Goal: Information Seeking & Learning: Compare options

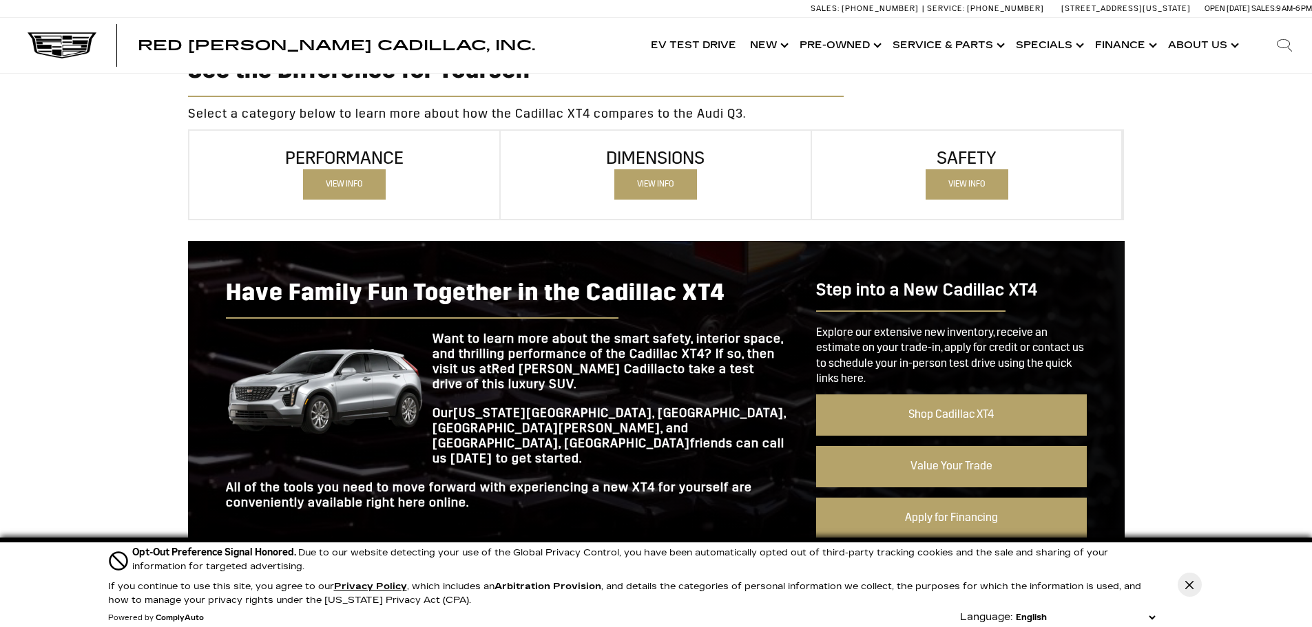
scroll to position [1171, 0]
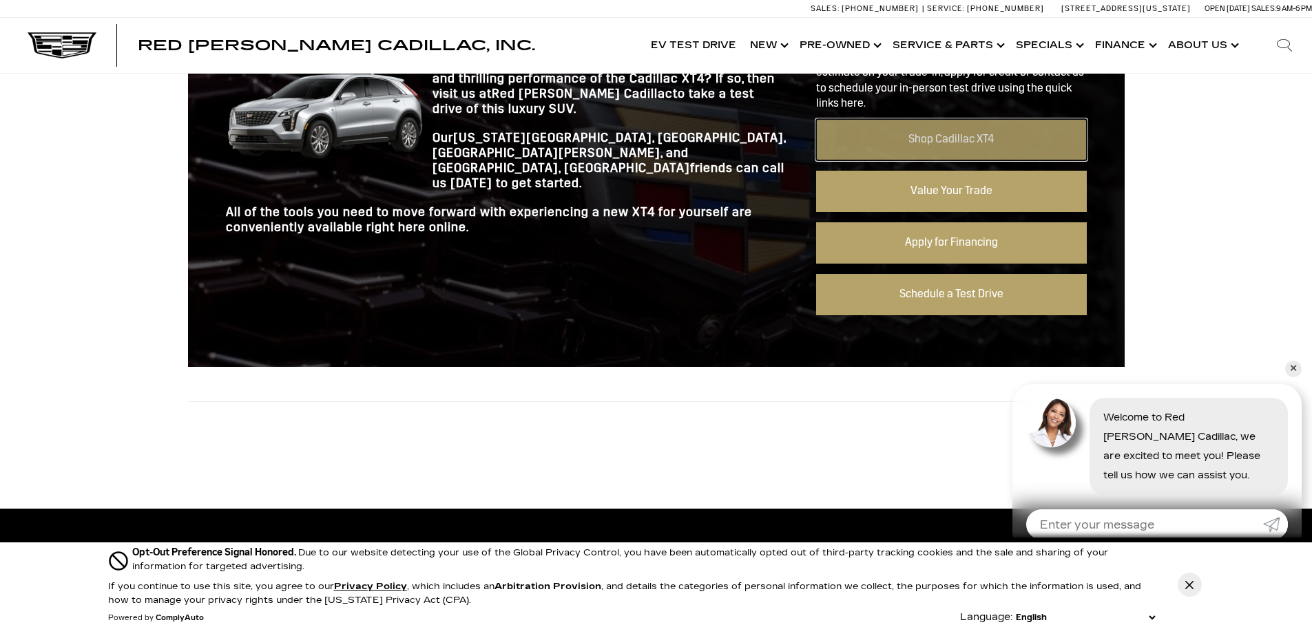
click at [962, 143] on link "Shop Cadillac XT4" at bounding box center [951, 139] width 270 height 41
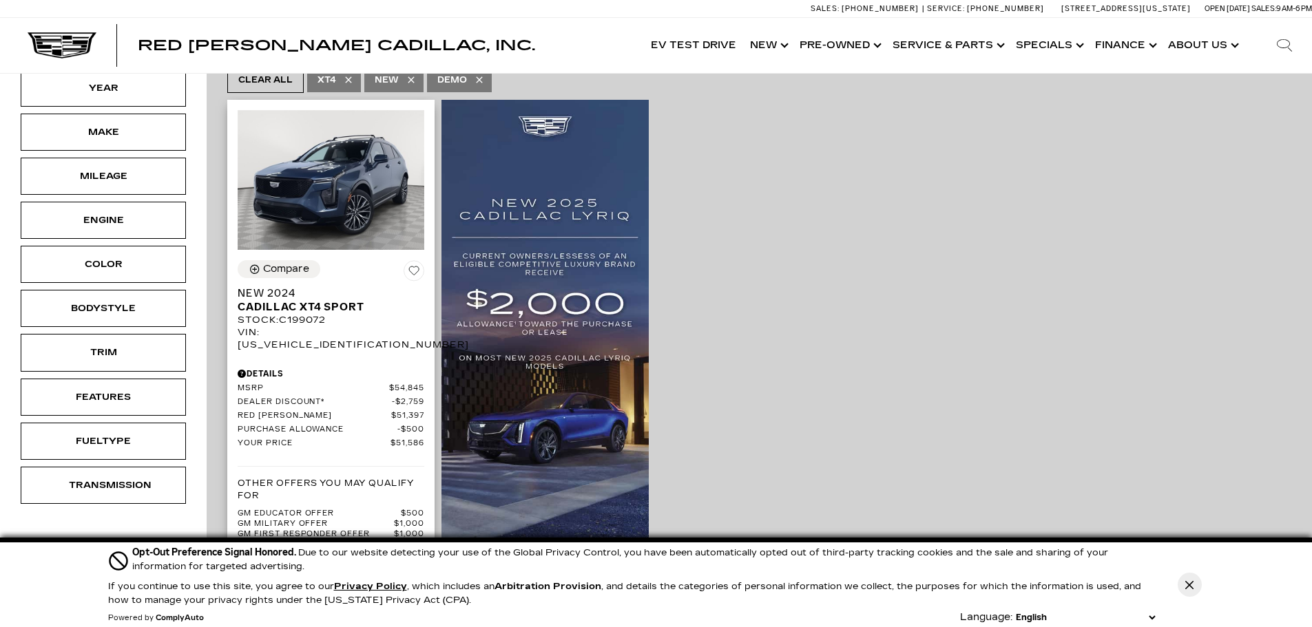
click at [307, 274] on div "Compare New 2024 Cadillac XT4 Sport Stock : C199072 VIN: 1GYFZFR41RF199072" at bounding box center [331, 306] width 187 height 92
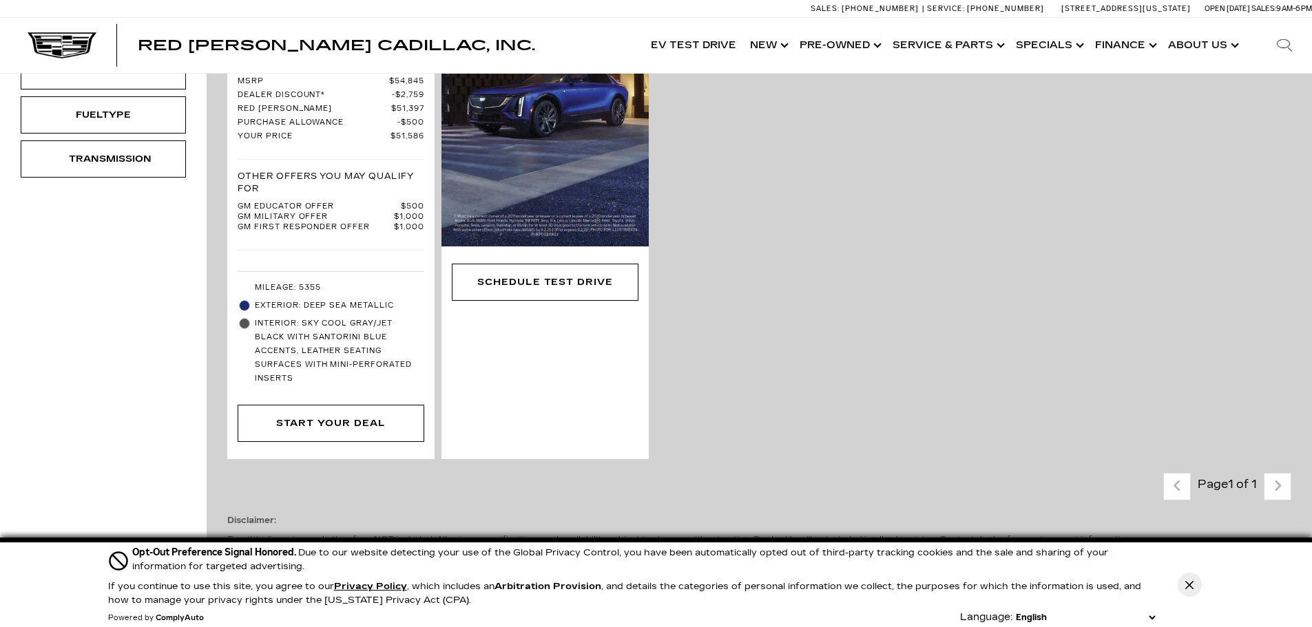
scroll to position [344, 0]
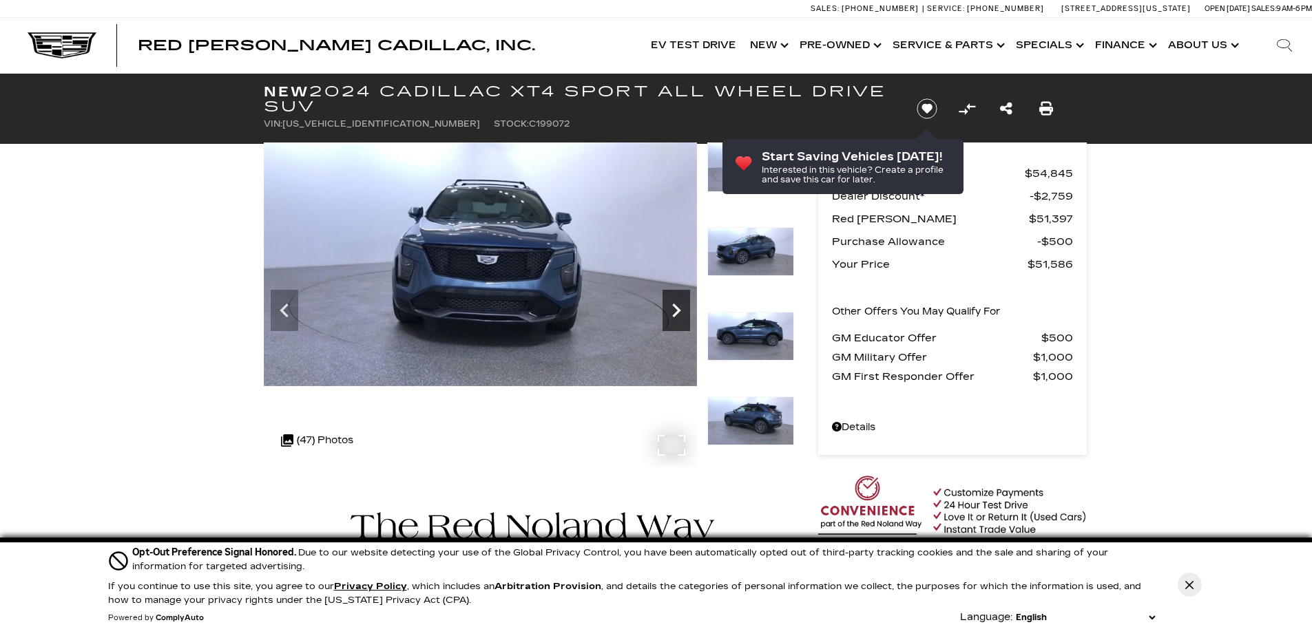
click at [675, 297] on icon "Next" at bounding box center [676, 311] width 28 height 28
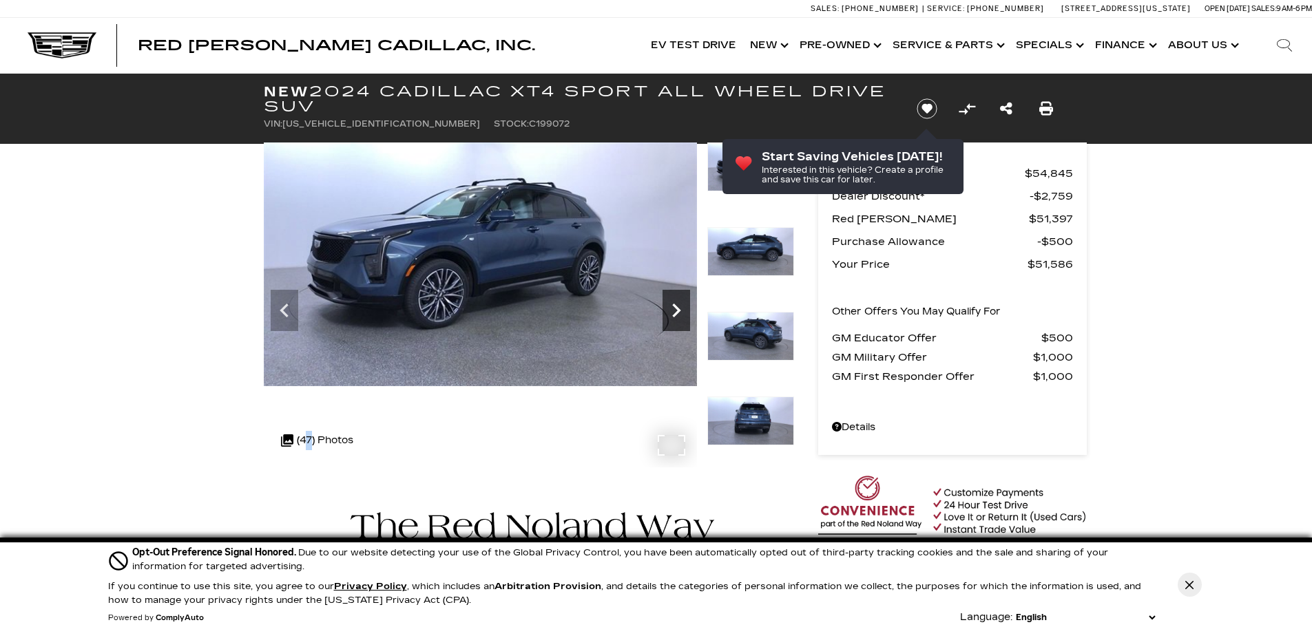
click at [685, 307] on icon "Next" at bounding box center [676, 311] width 28 height 28
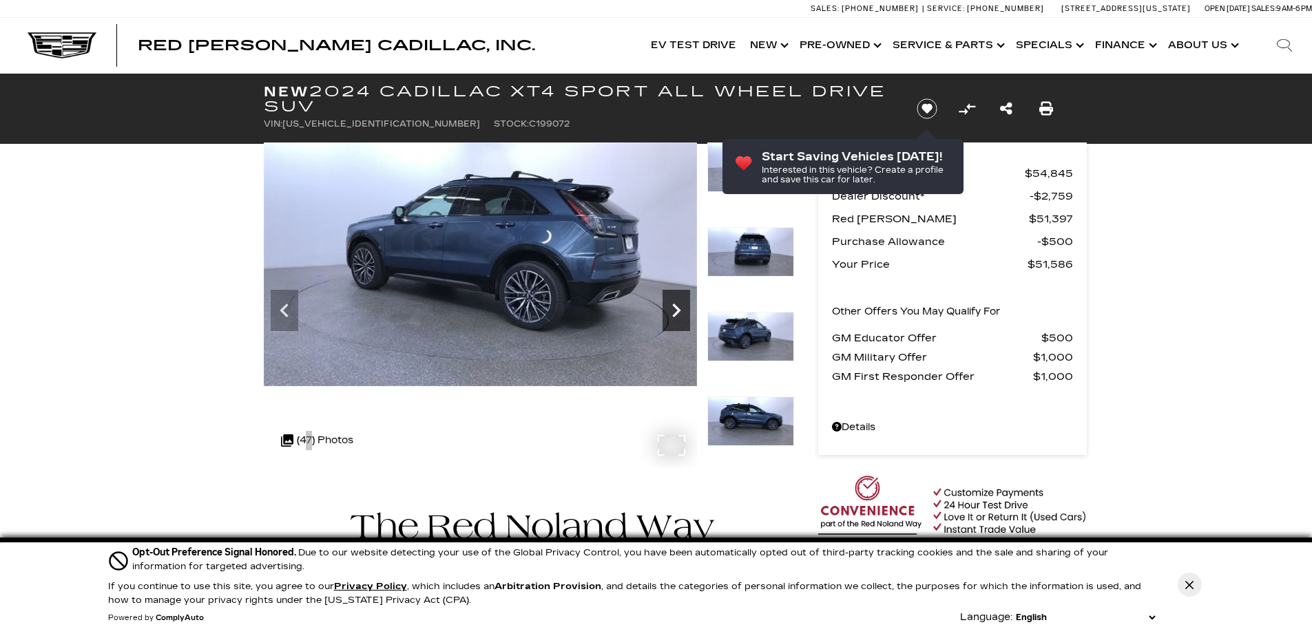
click at [688, 316] on icon "Next" at bounding box center [676, 311] width 28 height 28
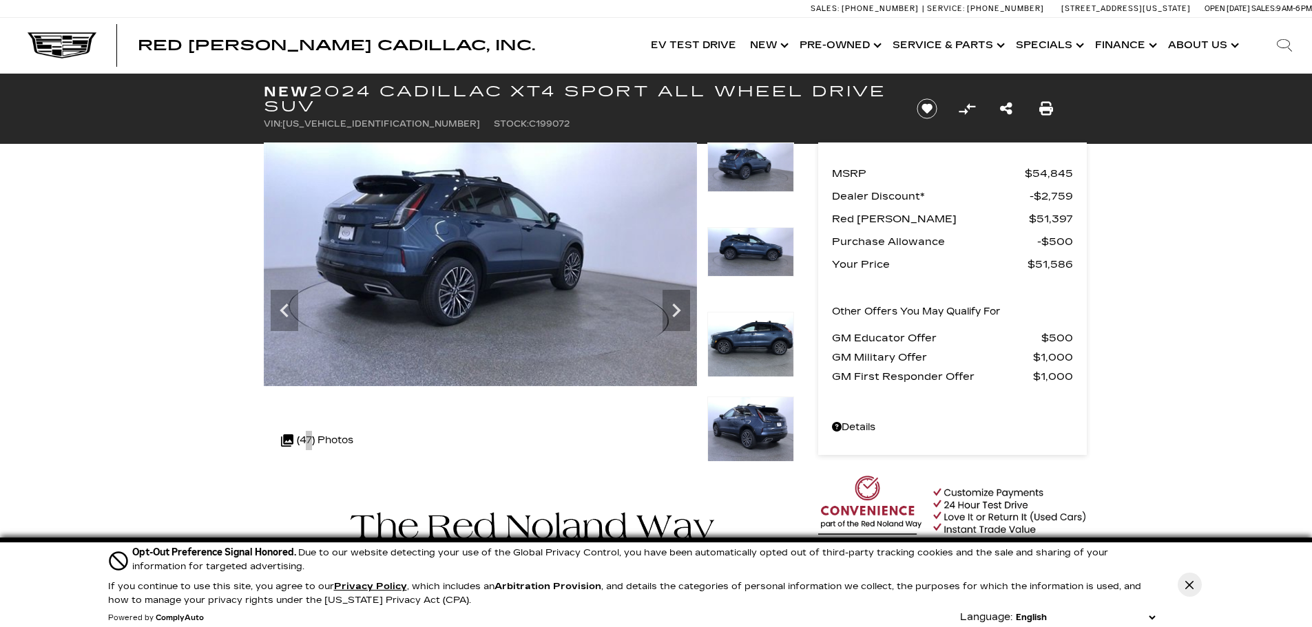
click at [762, 411] on img at bounding box center [750, 429] width 87 height 65
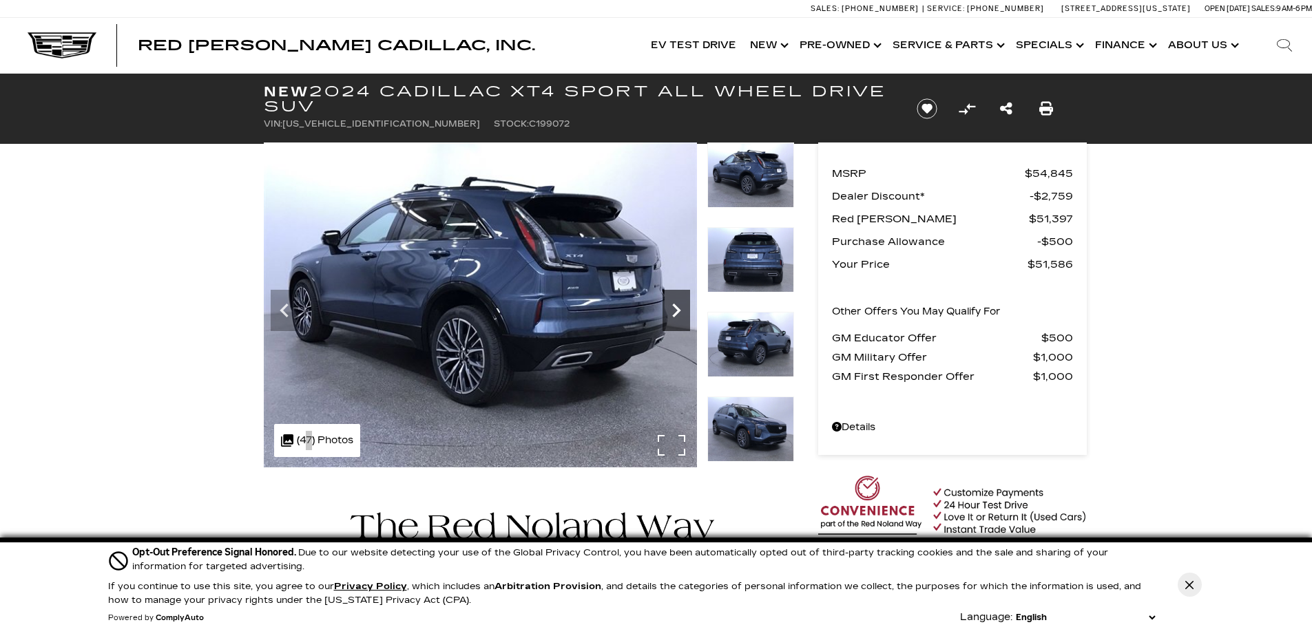
click at [674, 306] on icon "Next" at bounding box center [676, 311] width 8 height 14
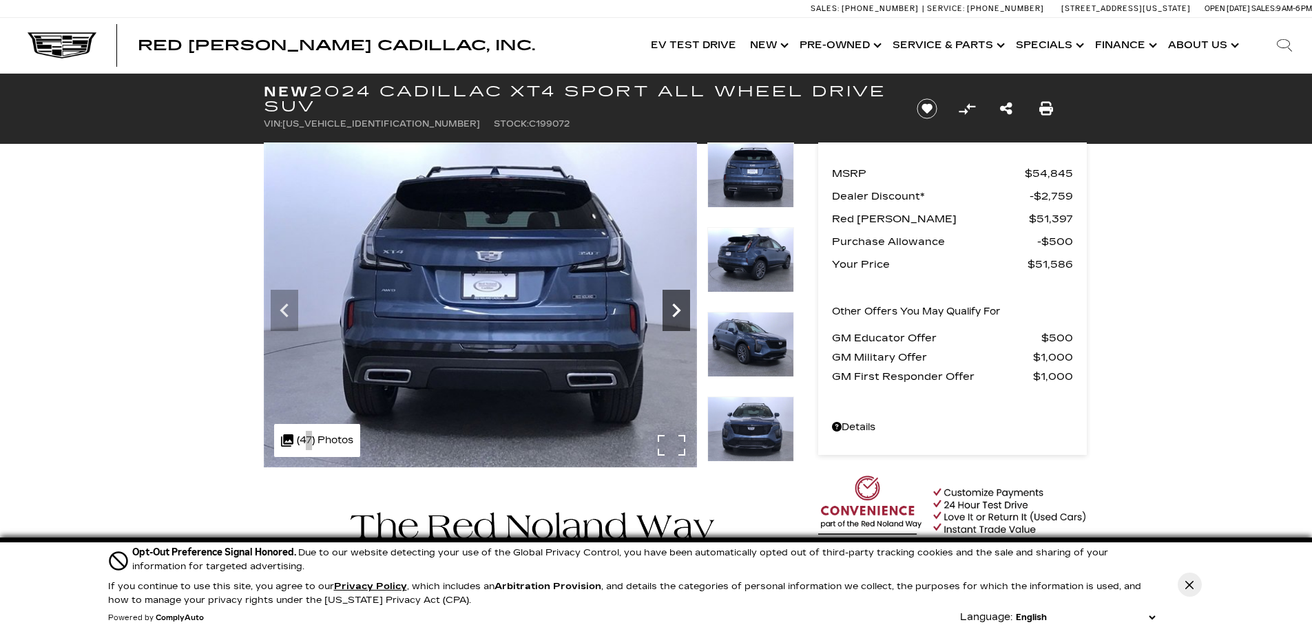
click at [679, 310] on icon "Next" at bounding box center [676, 311] width 8 height 14
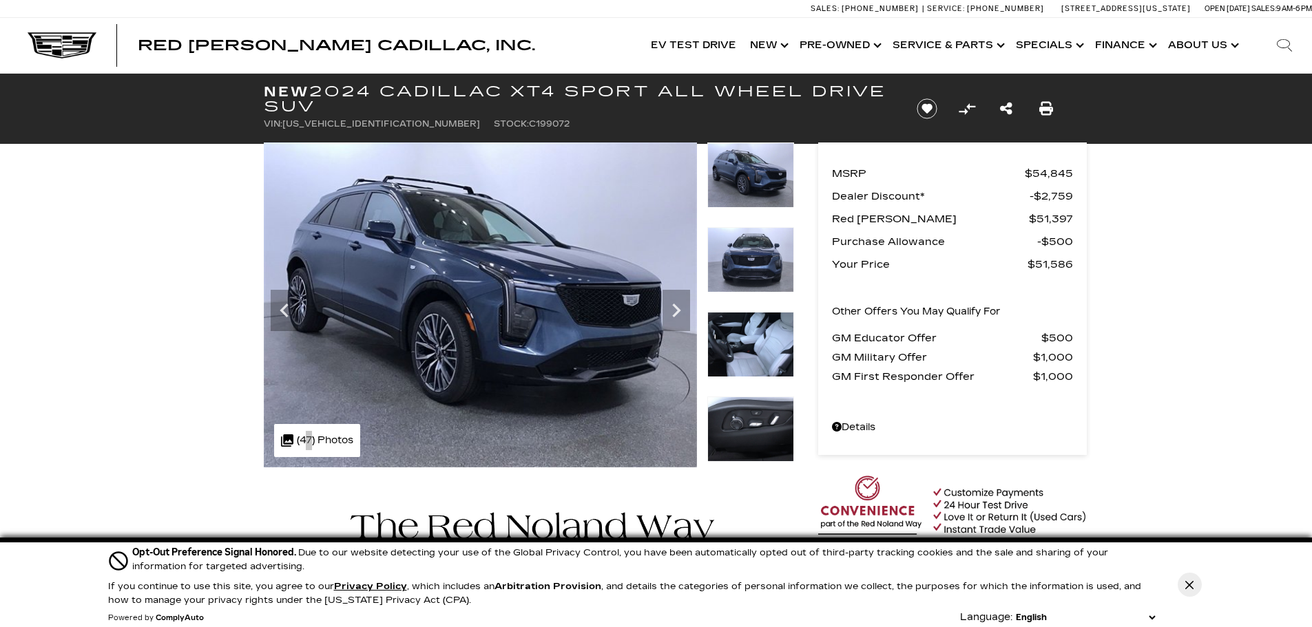
click at [762, 357] on img at bounding box center [750, 344] width 87 height 65
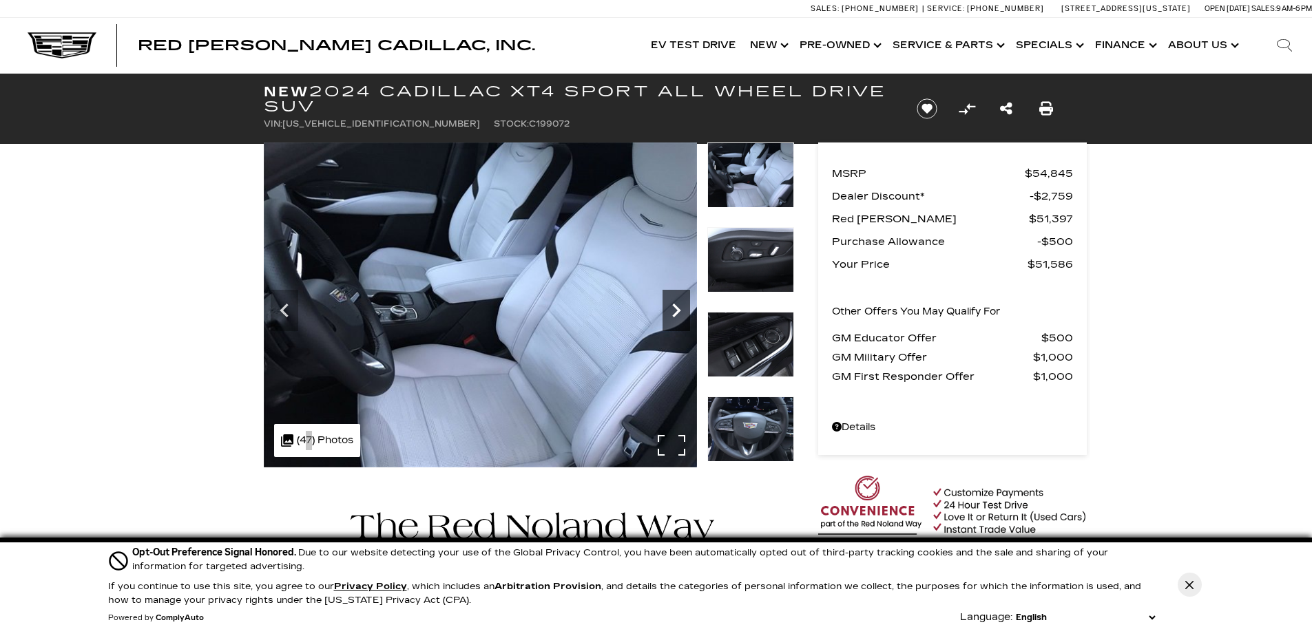
click at [678, 306] on icon "Next" at bounding box center [676, 311] width 28 height 28
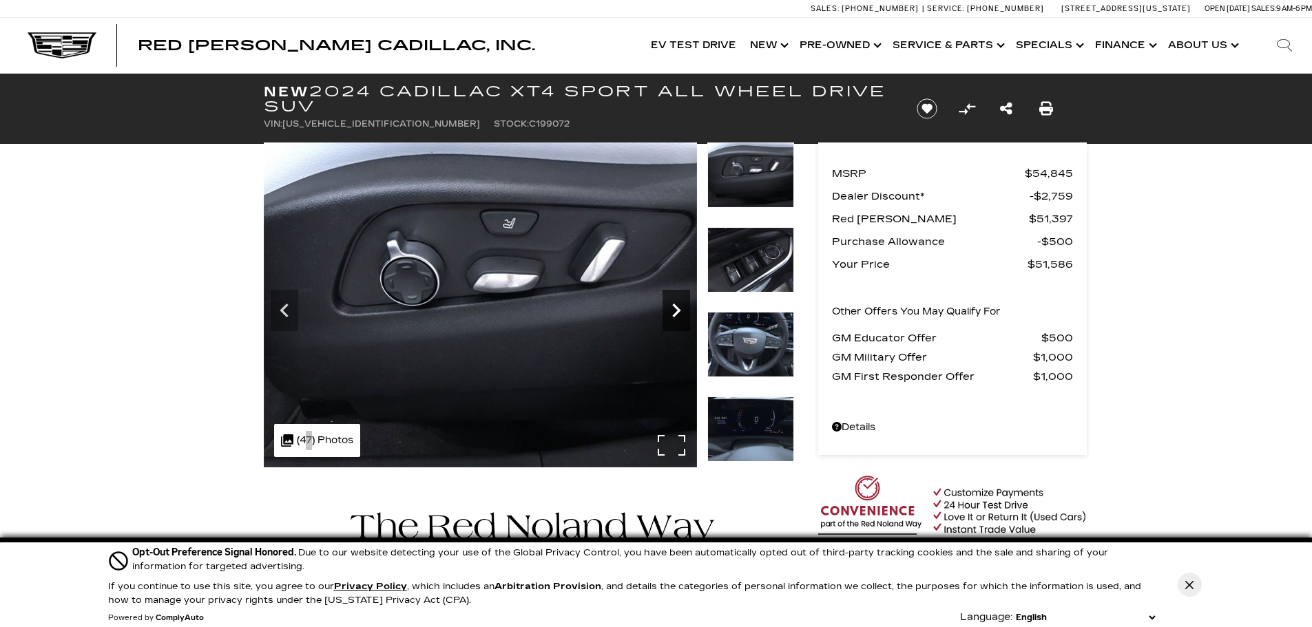
click at [678, 306] on icon "Next" at bounding box center [676, 311] width 28 height 28
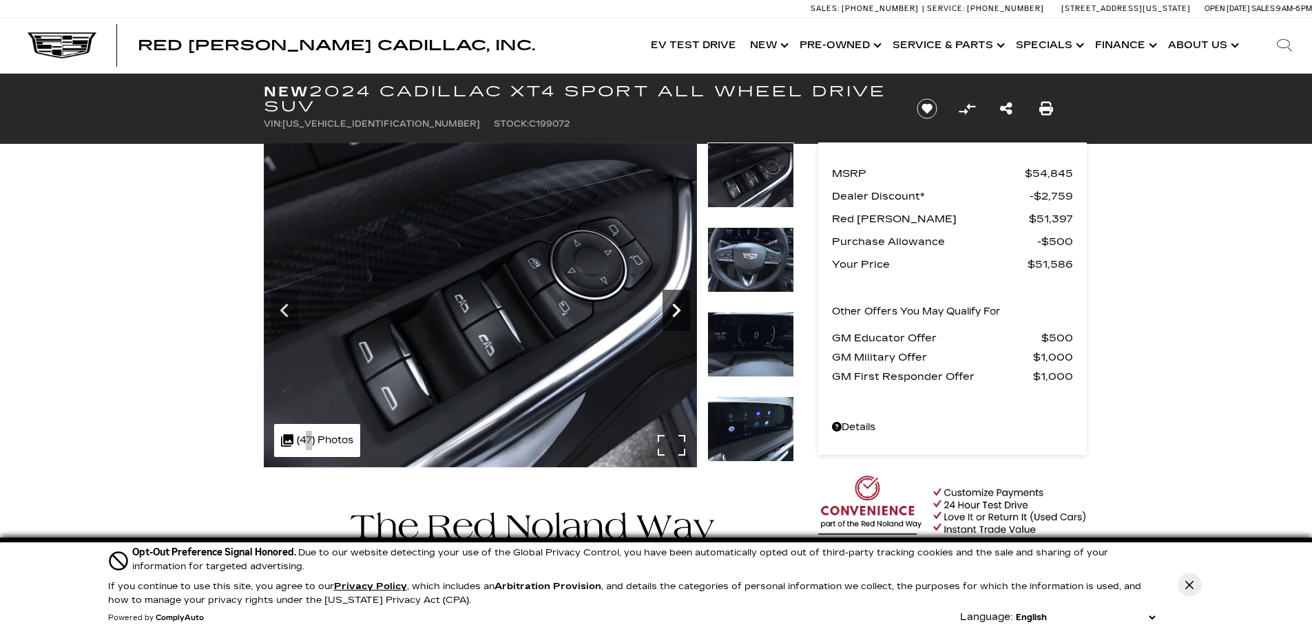
click at [678, 306] on icon "Next" at bounding box center [676, 311] width 28 height 28
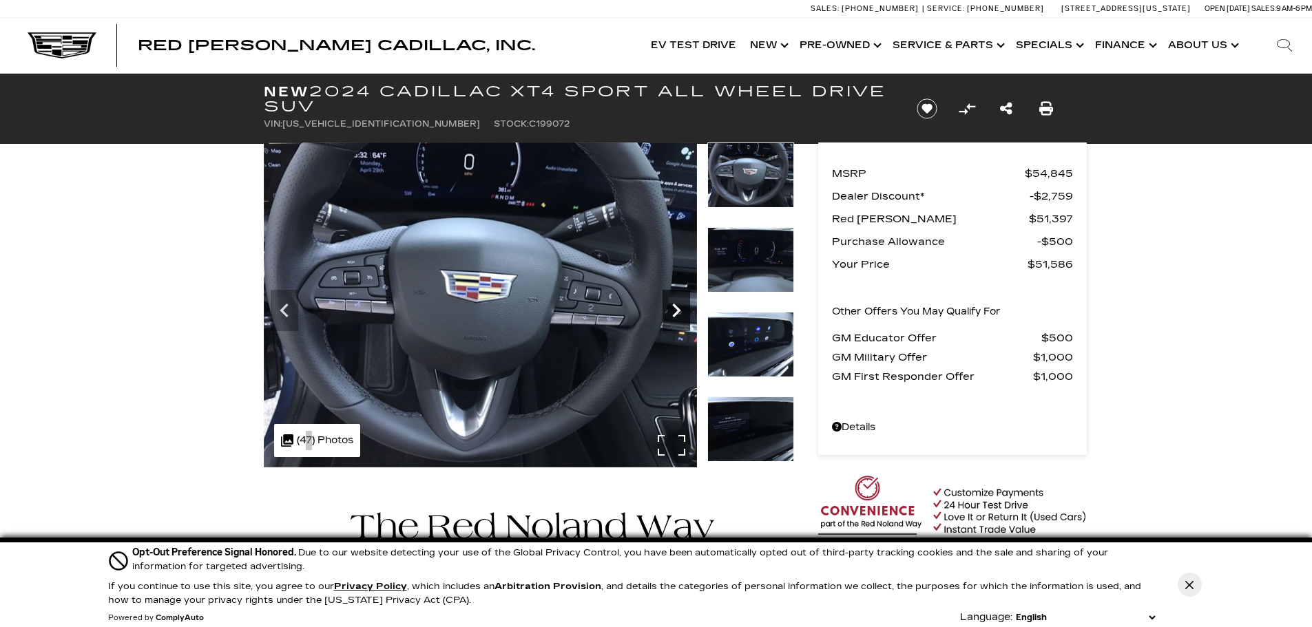
click at [678, 306] on icon "Next" at bounding box center [676, 311] width 28 height 28
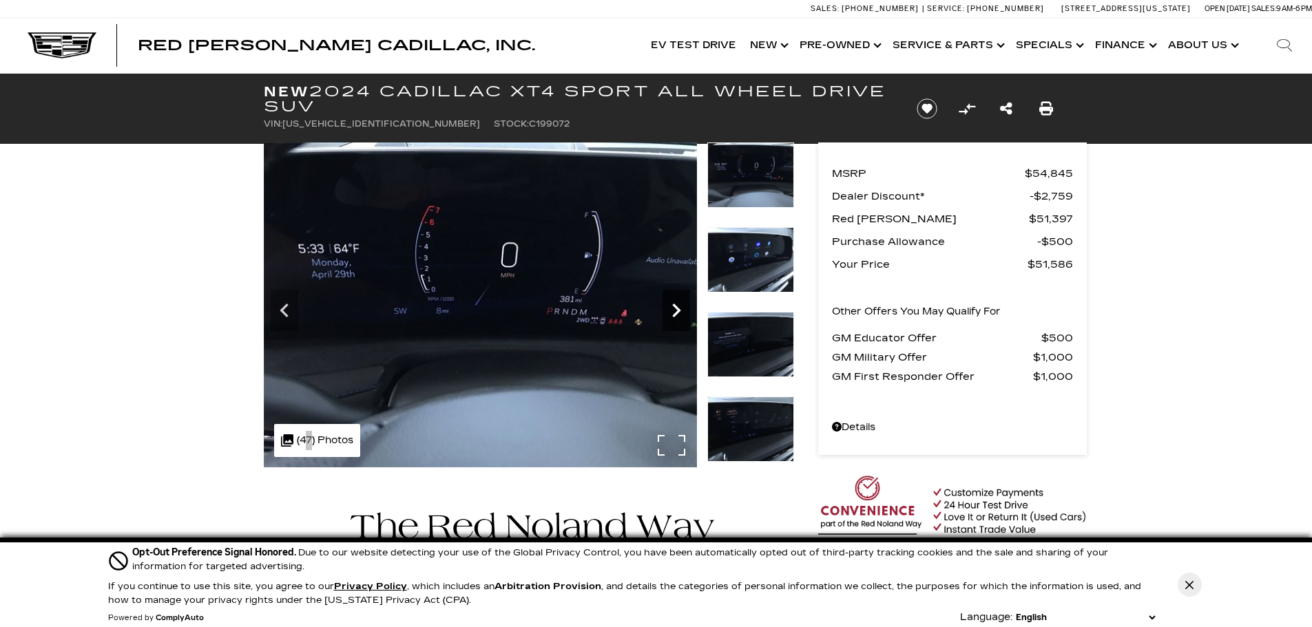
click at [678, 306] on icon "Next" at bounding box center [676, 311] width 28 height 28
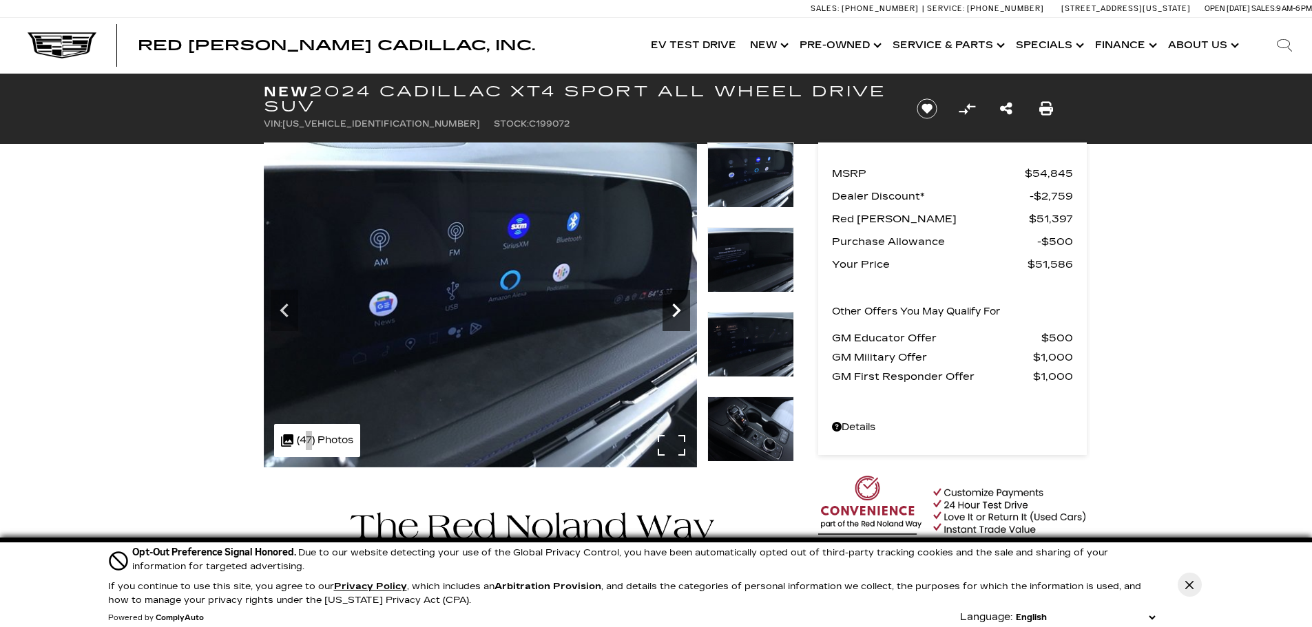
click at [678, 306] on icon "Next" at bounding box center [676, 311] width 28 height 28
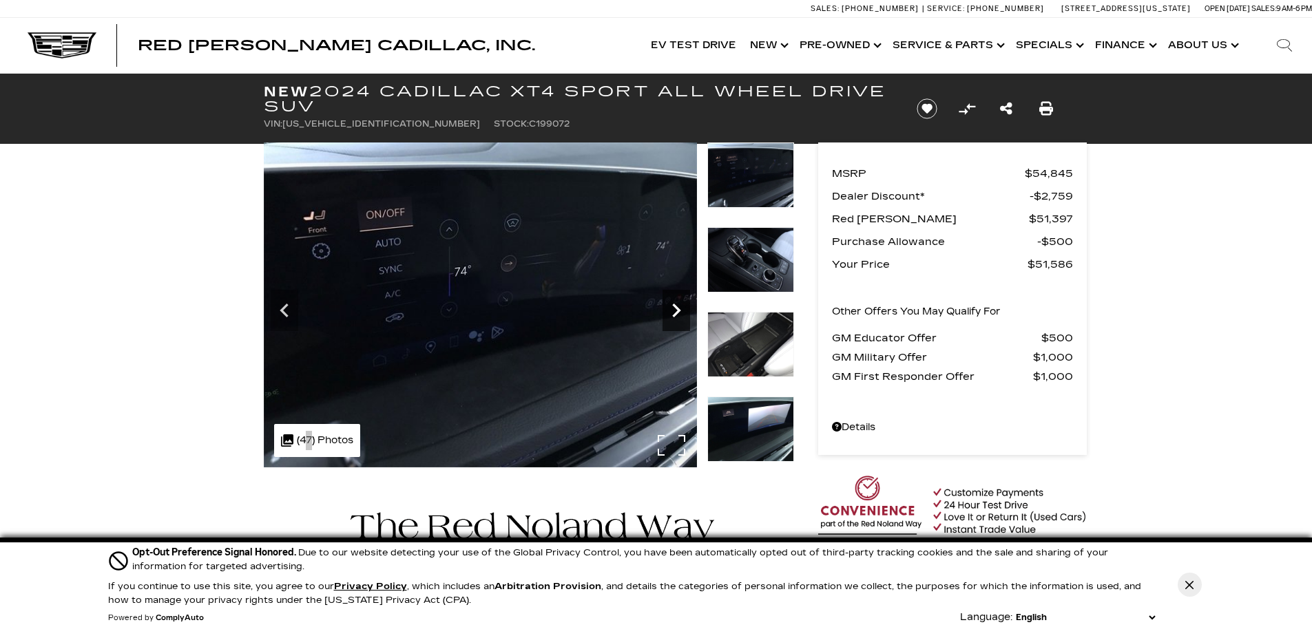
click at [678, 306] on icon "Next" at bounding box center [676, 311] width 28 height 28
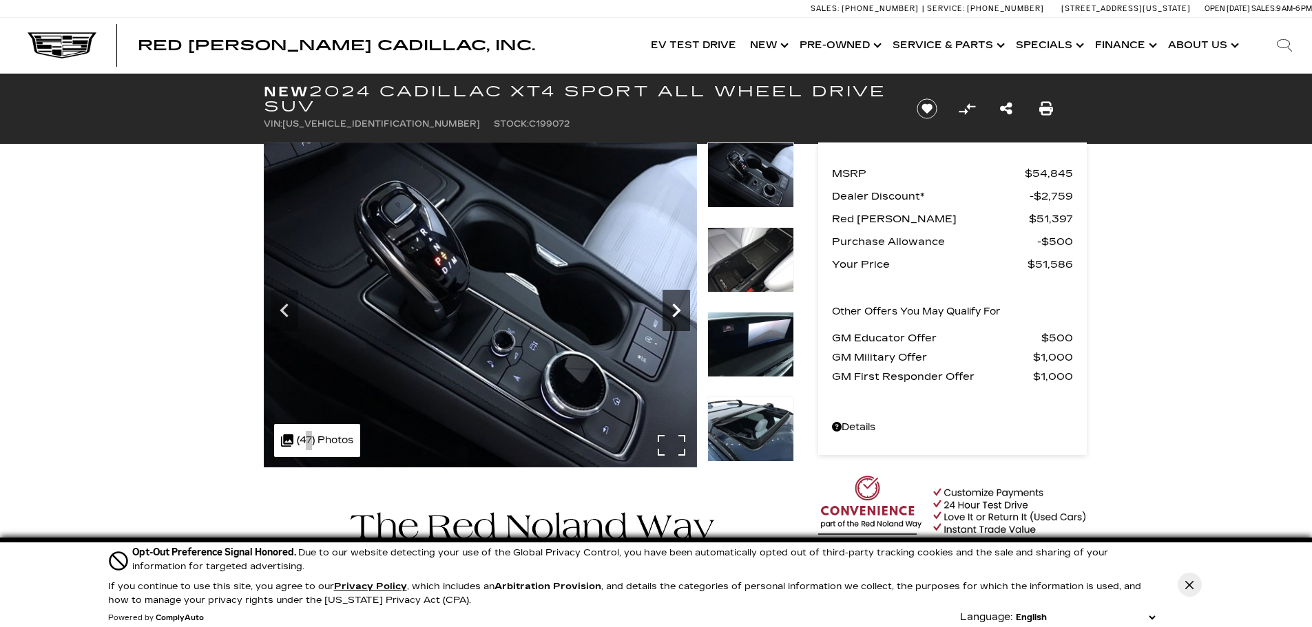
click at [678, 306] on icon "Next" at bounding box center [676, 311] width 28 height 28
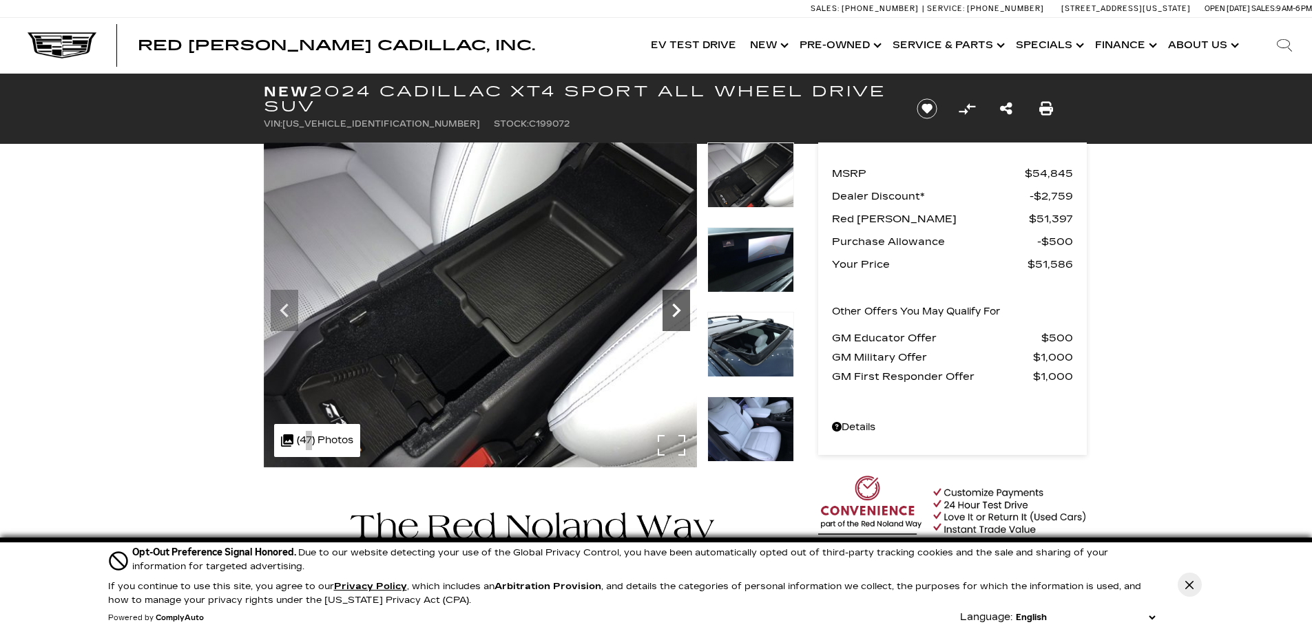
click at [678, 306] on icon "Next" at bounding box center [676, 311] width 28 height 28
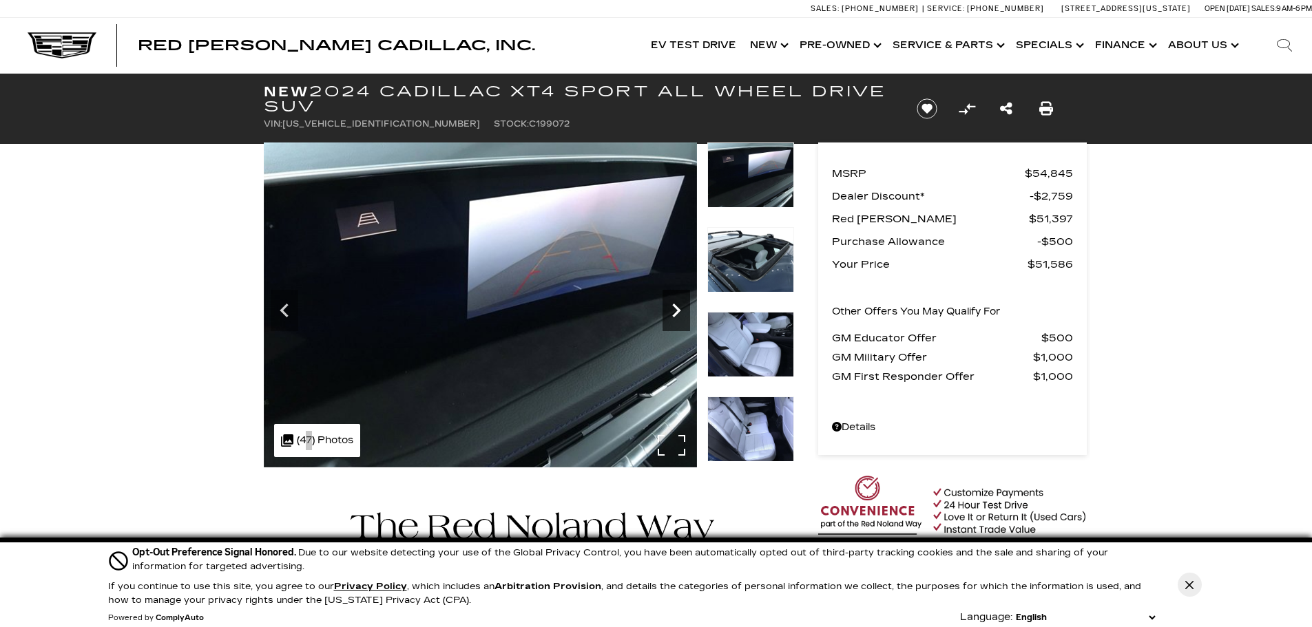
click at [678, 306] on icon "Next" at bounding box center [676, 311] width 28 height 28
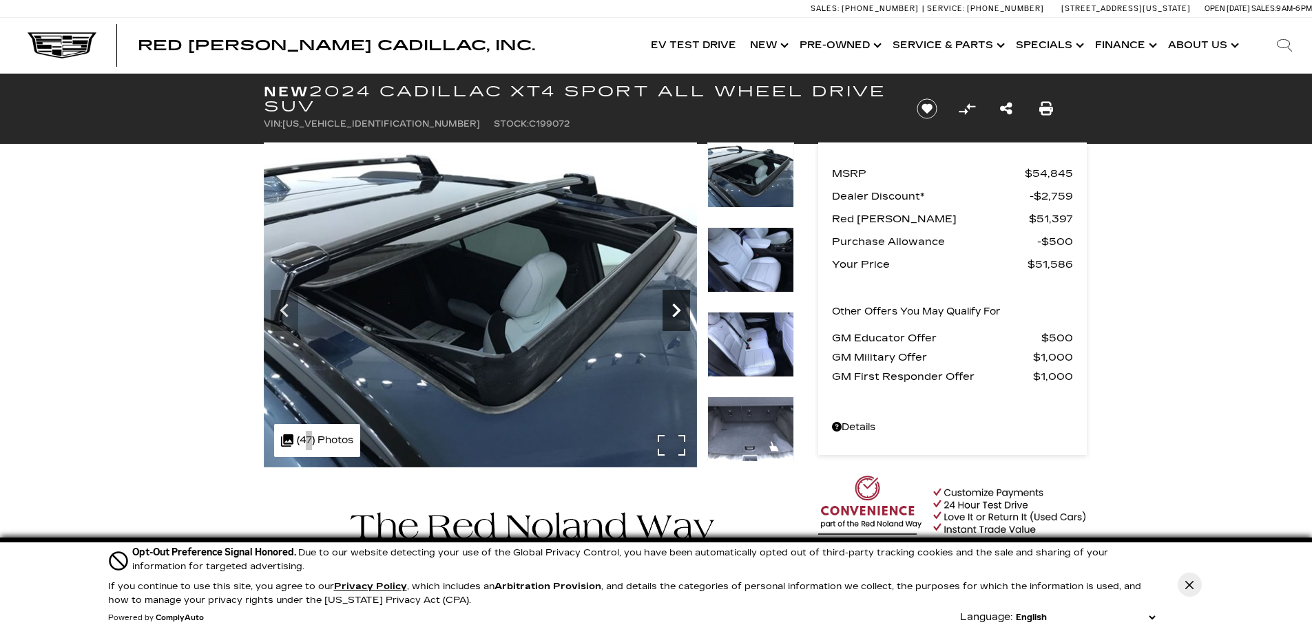
click at [678, 306] on icon "Next" at bounding box center [676, 311] width 28 height 28
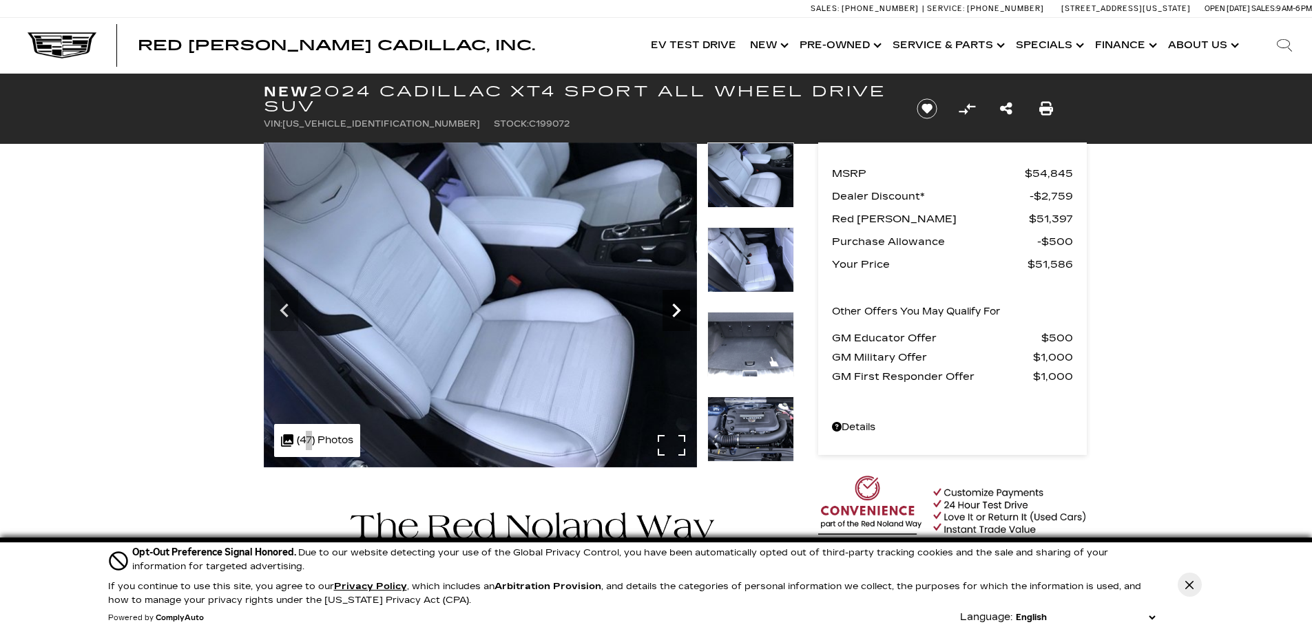
click at [678, 306] on icon "Next" at bounding box center [676, 311] width 28 height 28
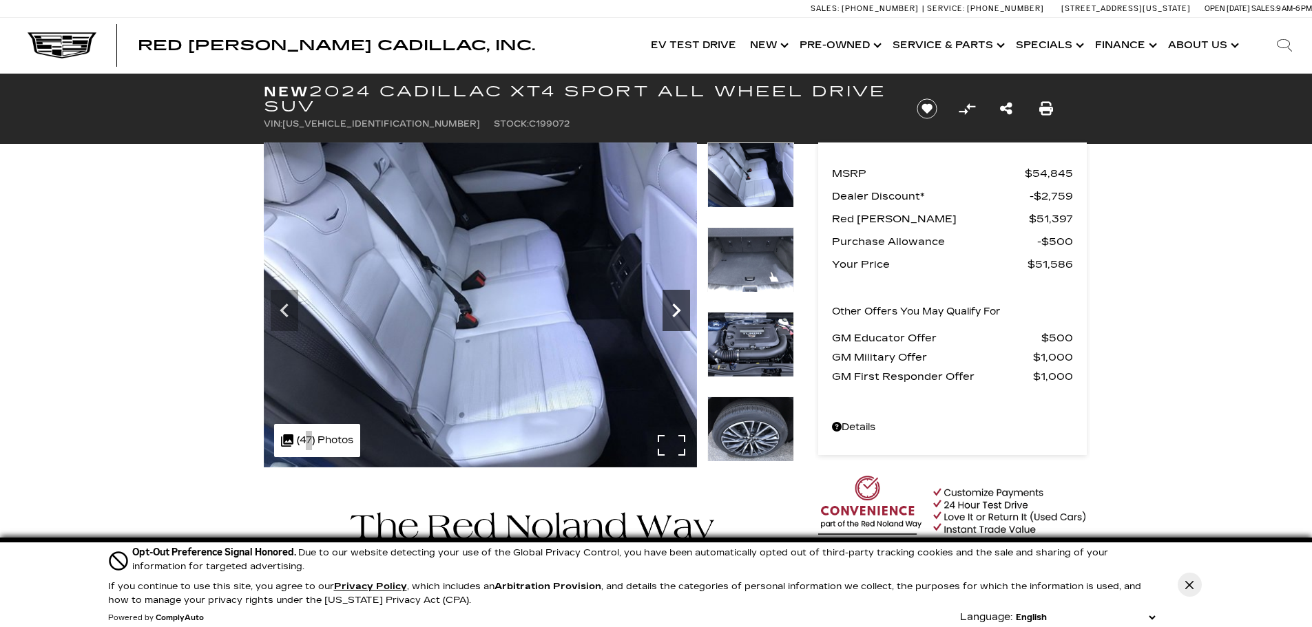
click at [678, 306] on icon "Next" at bounding box center [676, 311] width 28 height 28
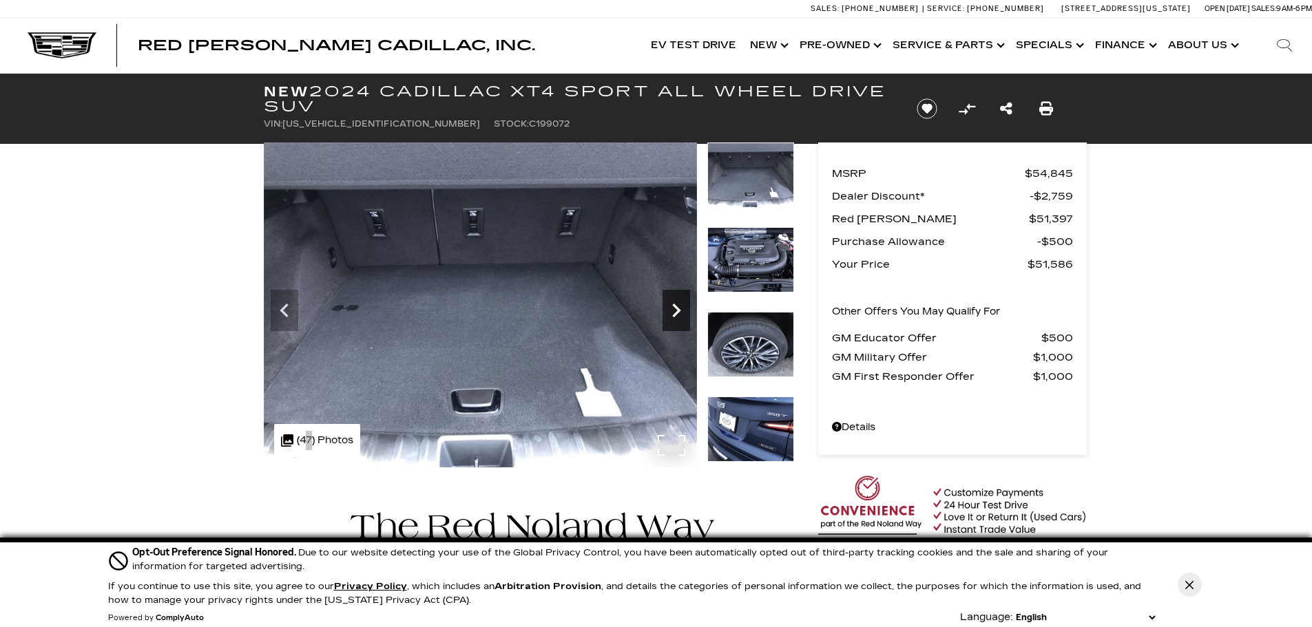
click at [678, 306] on icon "Next" at bounding box center [676, 311] width 28 height 28
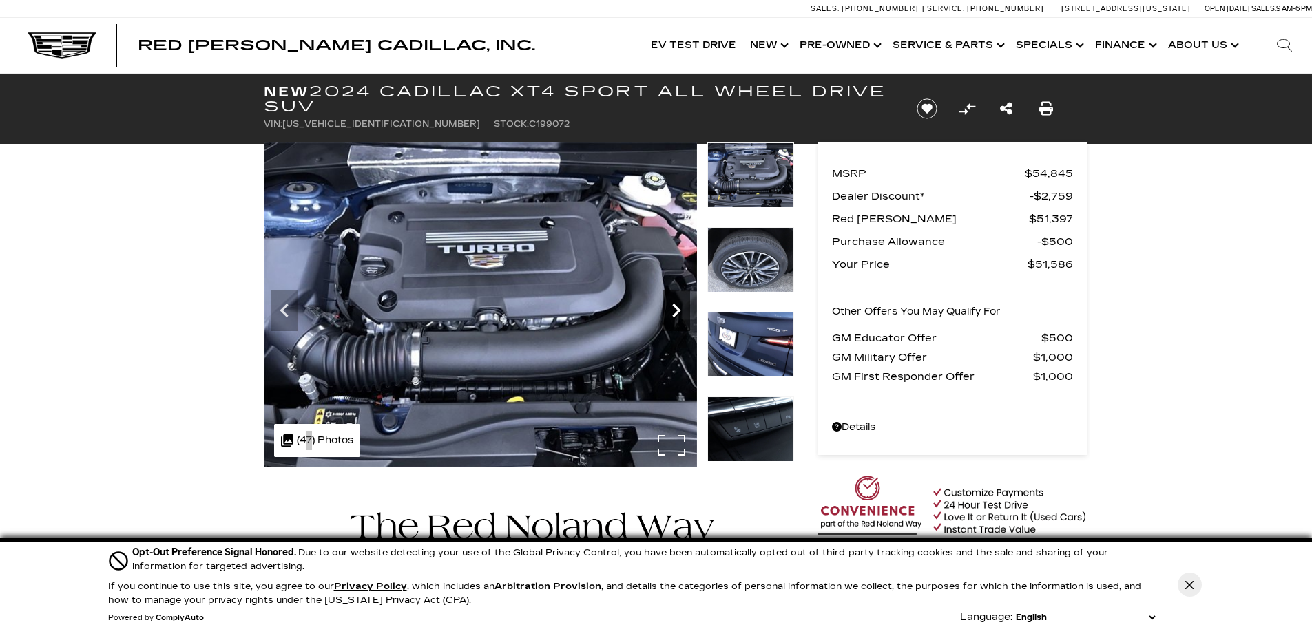
click at [678, 306] on icon "Next" at bounding box center [676, 311] width 28 height 28
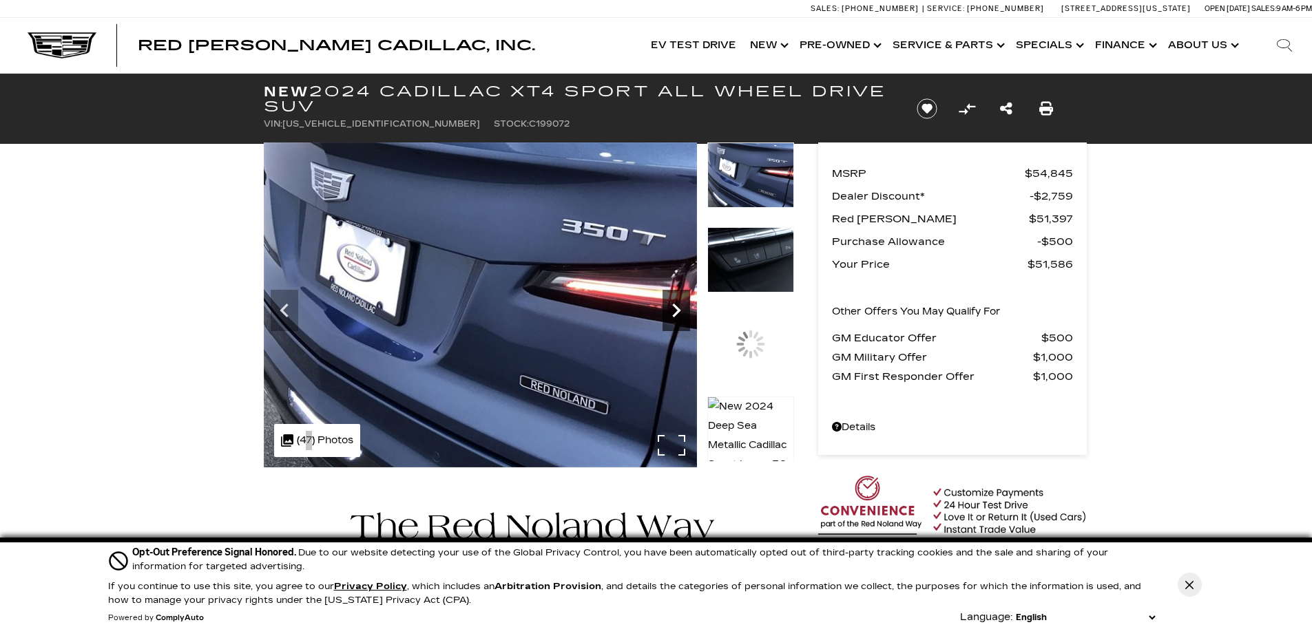
click at [678, 306] on icon "Next" at bounding box center [676, 311] width 28 height 28
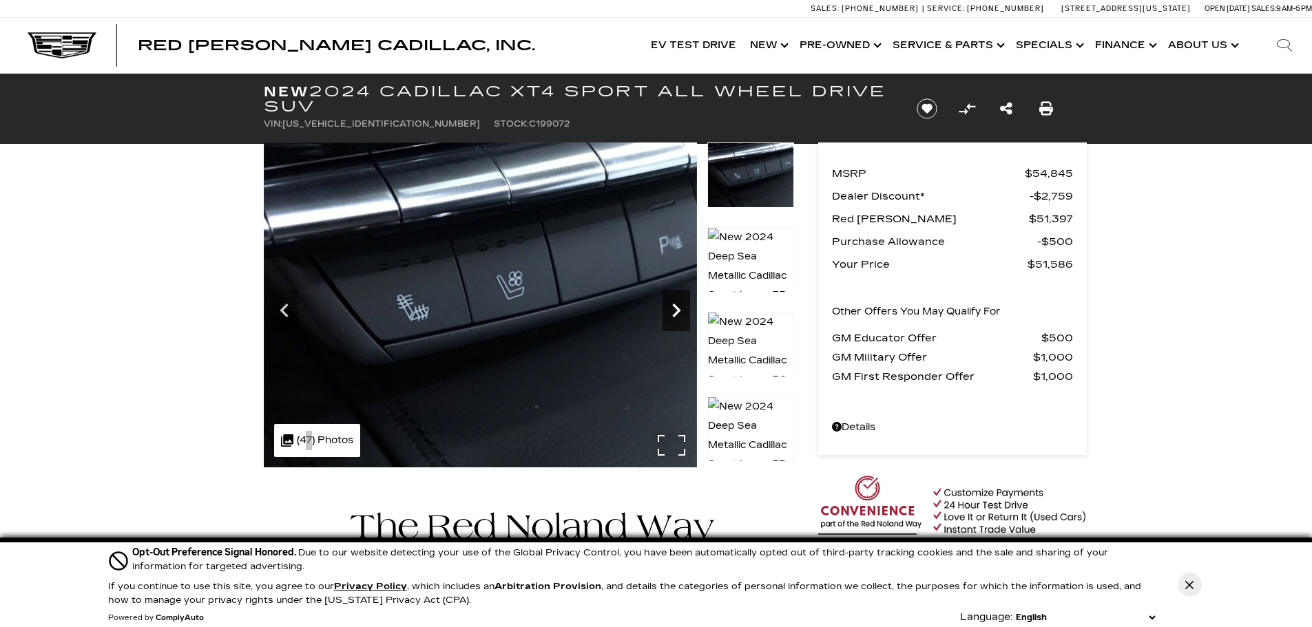
click at [678, 306] on icon "Next" at bounding box center [676, 311] width 28 height 28
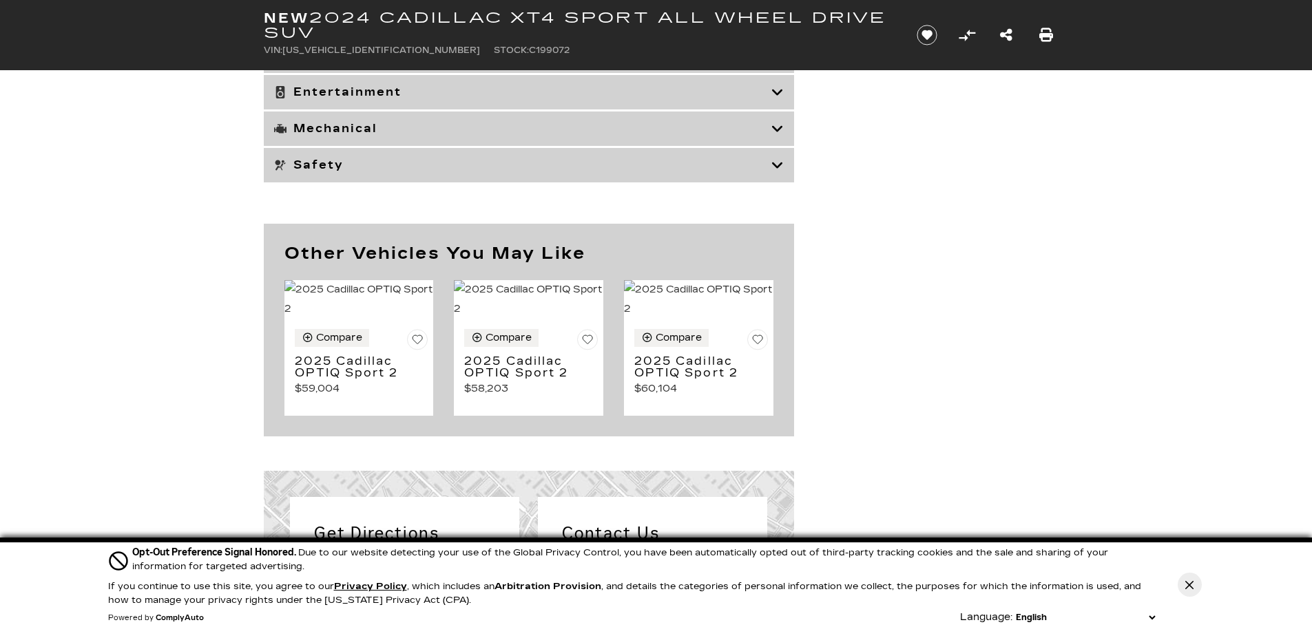
scroll to position [6059, 0]
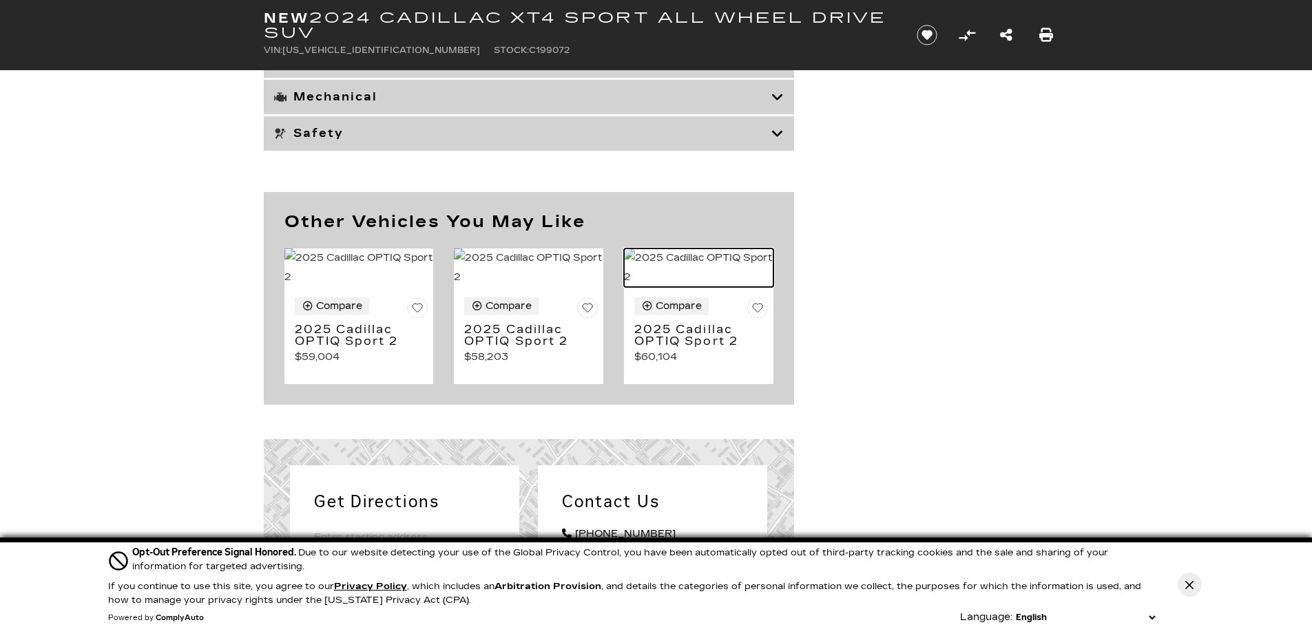
drag, startPoint x: 715, startPoint y: 355, endPoint x: 739, endPoint y: 275, distance: 82.8
click at [715, 287] on img at bounding box center [698, 268] width 149 height 39
